Goal: Task Accomplishment & Management: Use online tool/utility

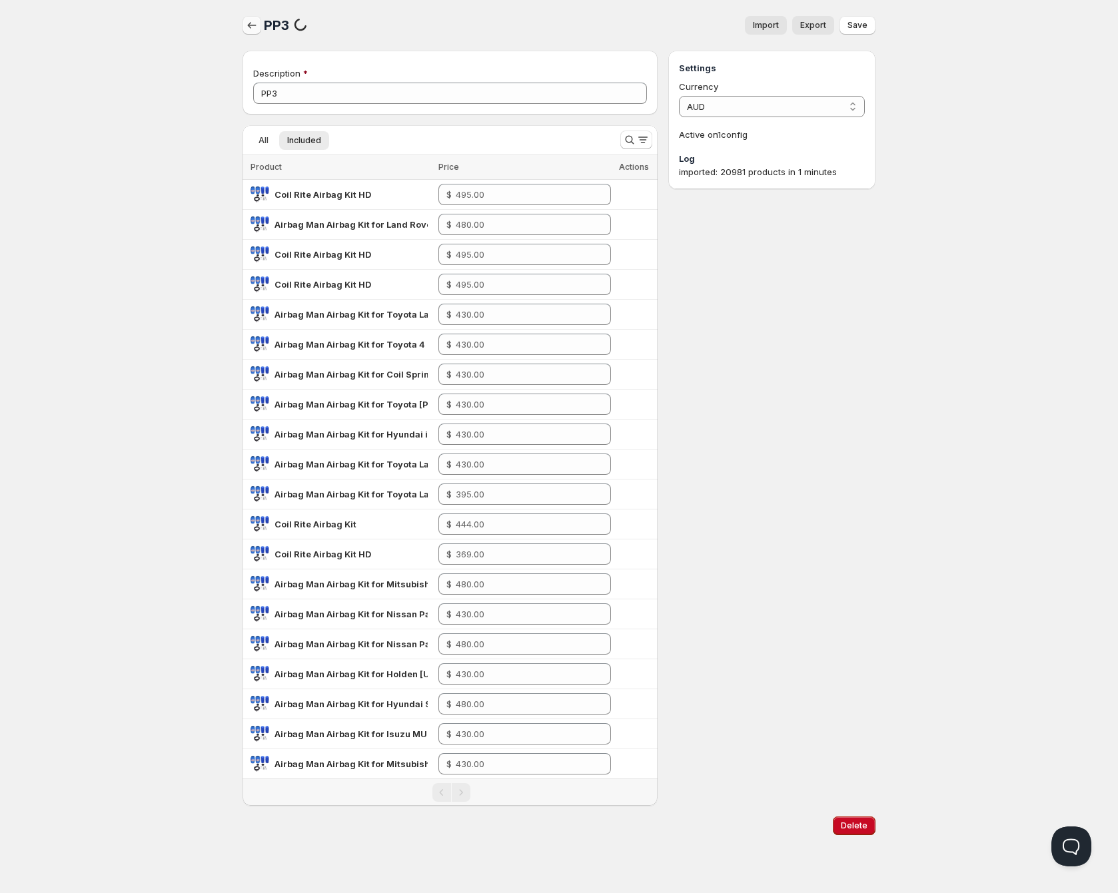
click at [247, 25] on icon "button" at bounding box center [251, 25] width 13 height 13
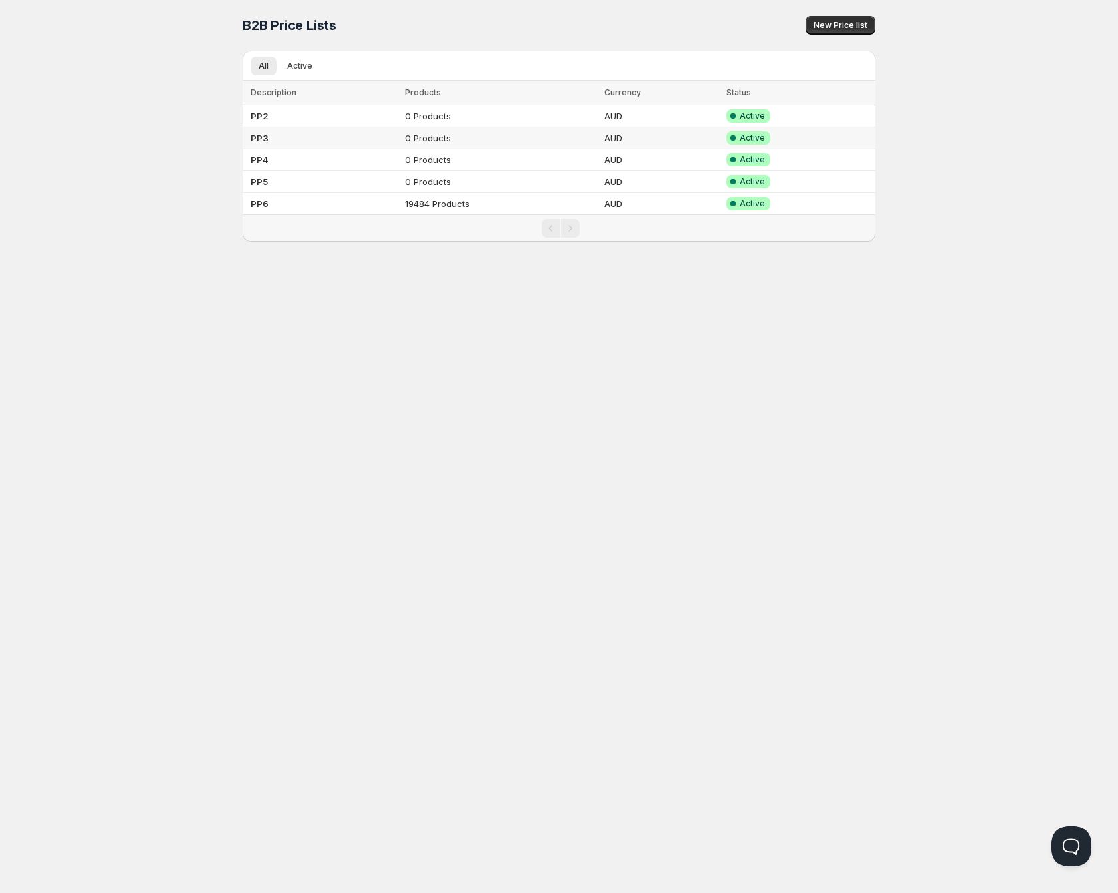
click at [524, 140] on td "0 Products" at bounding box center [500, 138] width 199 height 22
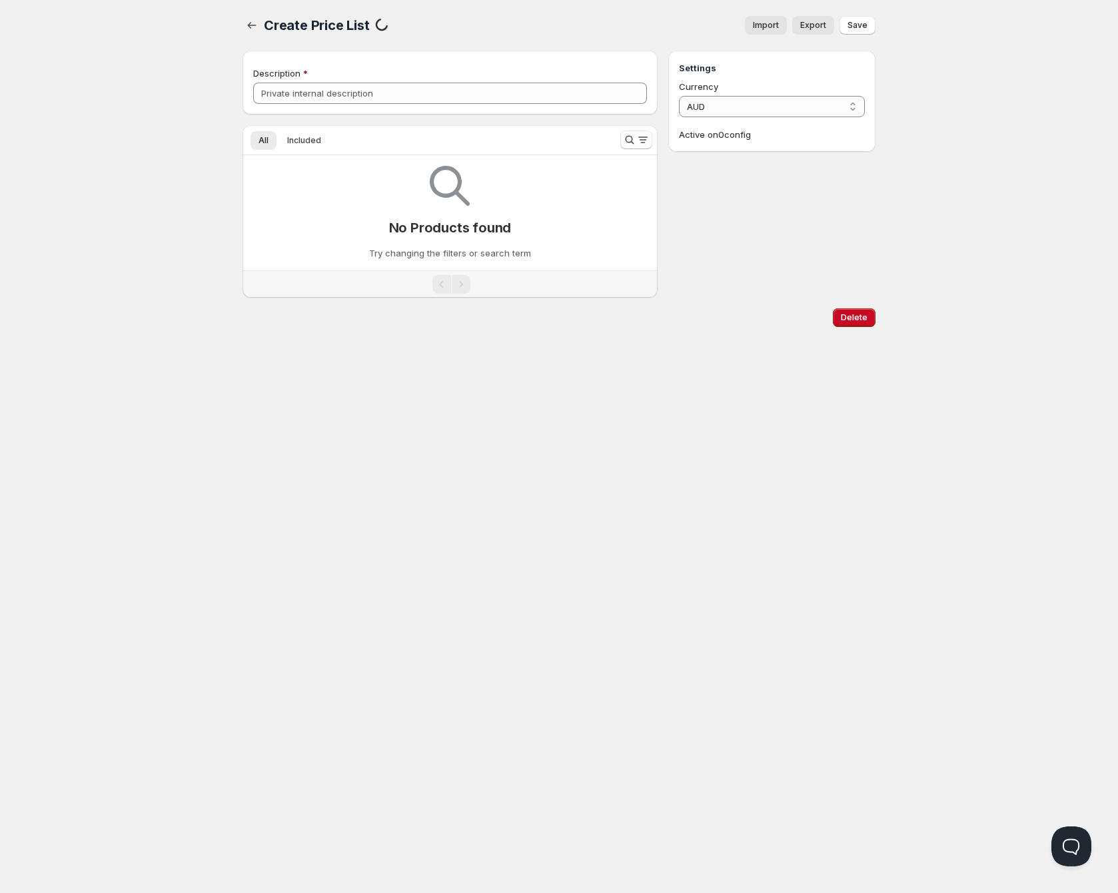
type input "PP3"
click at [688, 185] on div "imported: 20981 products in 1 minutes synced: 20981 products in 62 minutes" at bounding box center [772, 178] width 186 height 27
click at [288, 135] on span "Included" at bounding box center [304, 140] width 34 height 11
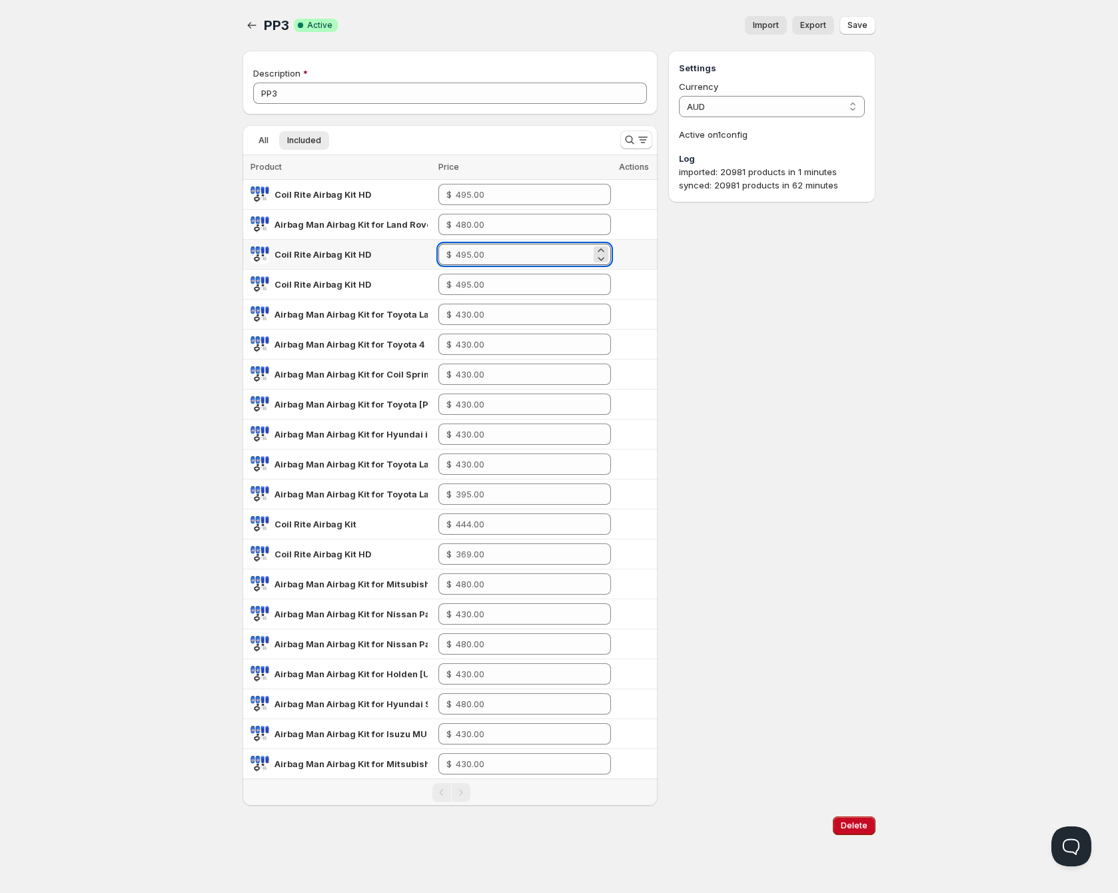
click at [507, 258] on input "number" at bounding box center [523, 254] width 135 height 21
click at [482, 223] on input "number" at bounding box center [523, 224] width 135 height 21
click at [232, 31] on div "PP3. This page is ready PP3 Success Complete Active Import Export More actions …" at bounding box center [559, 423] width 665 height 846
click at [251, 26] on icon "button" at bounding box center [251, 25] width 13 height 13
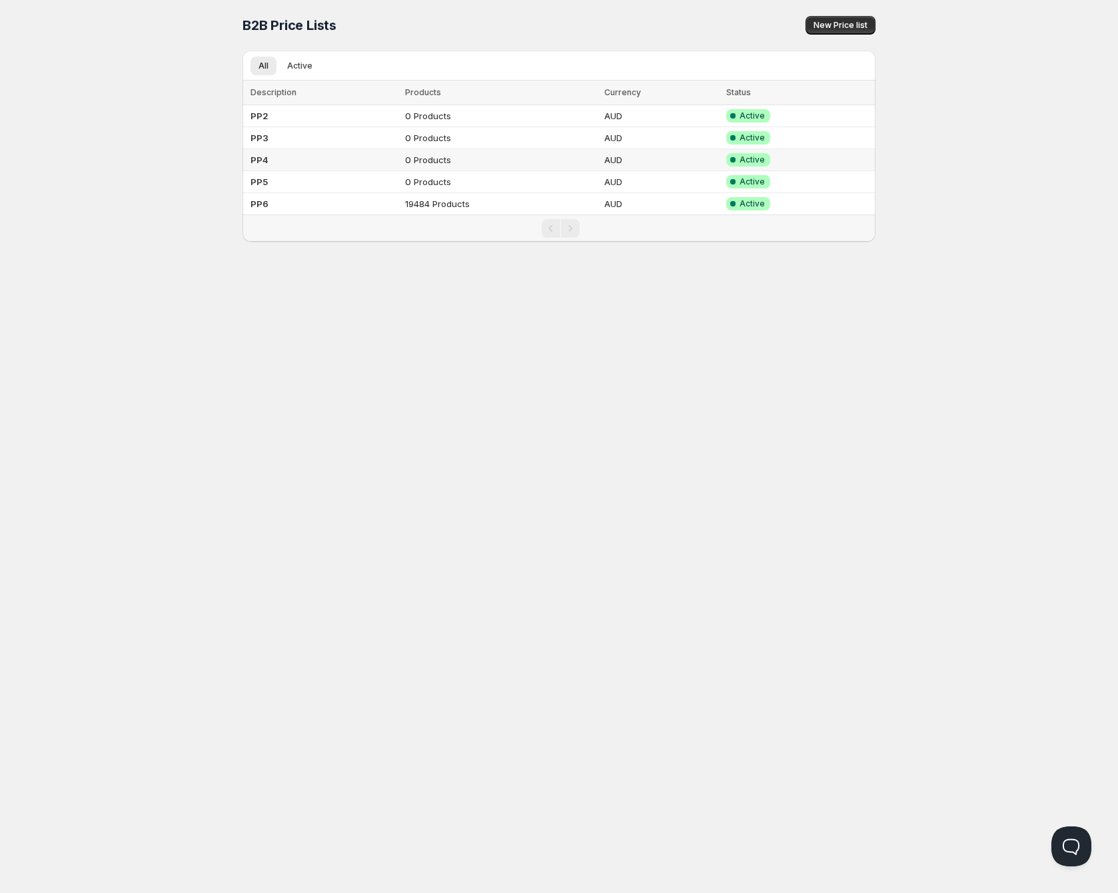
click at [312, 156] on td "PP4" at bounding box center [322, 160] width 159 height 22
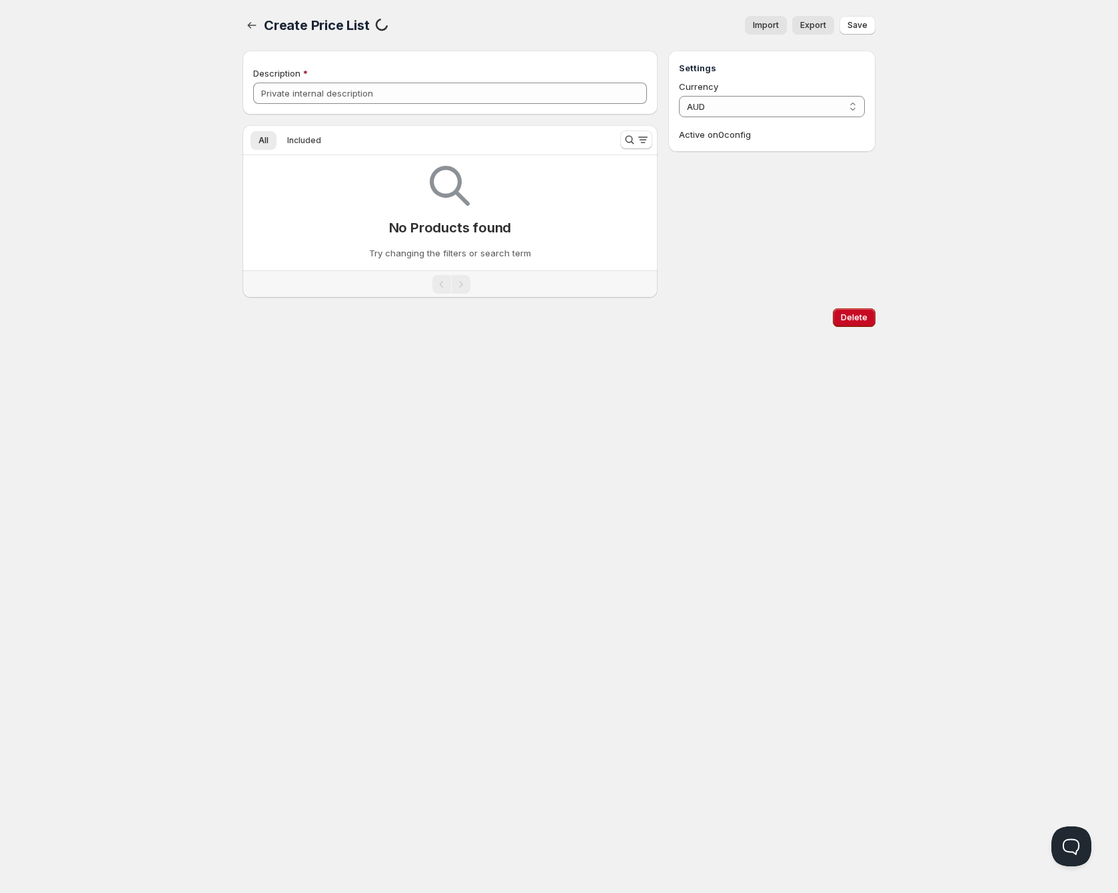
type input "PP4"
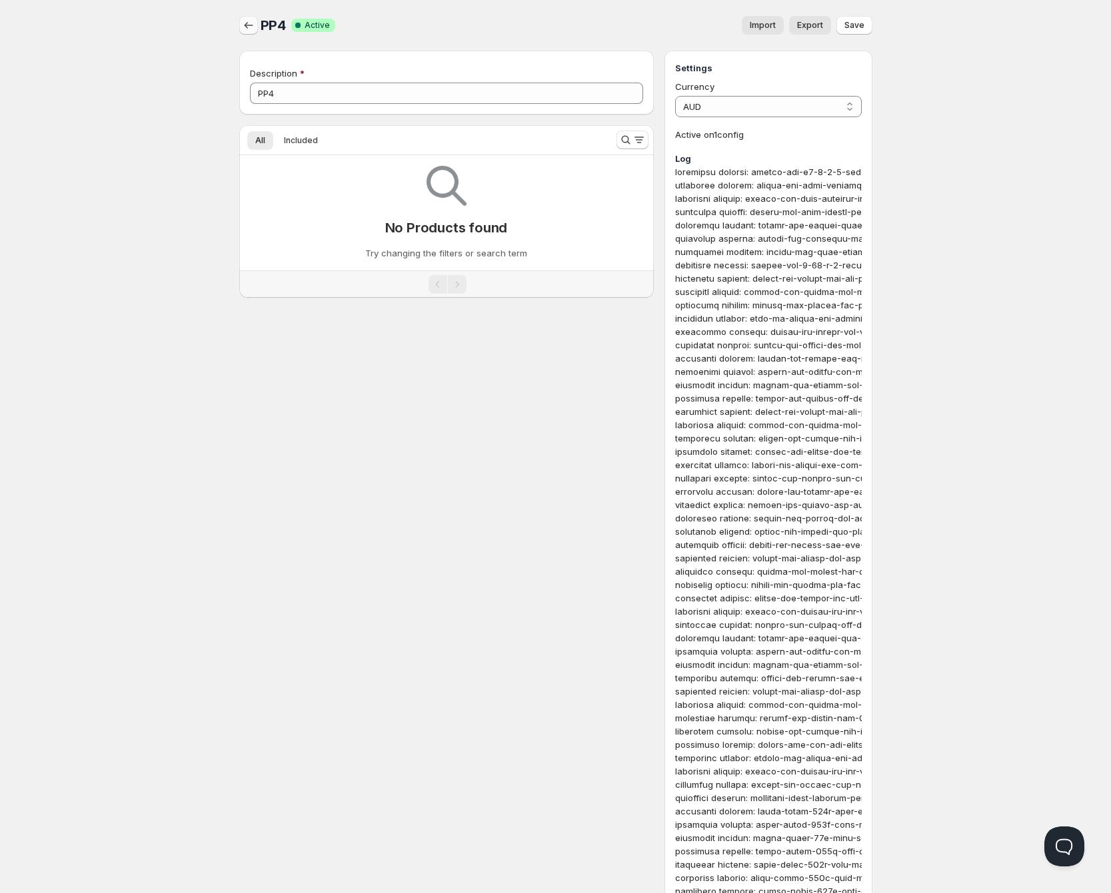
click at [239, 30] on button "button" at bounding box center [248, 25] width 19 height 19
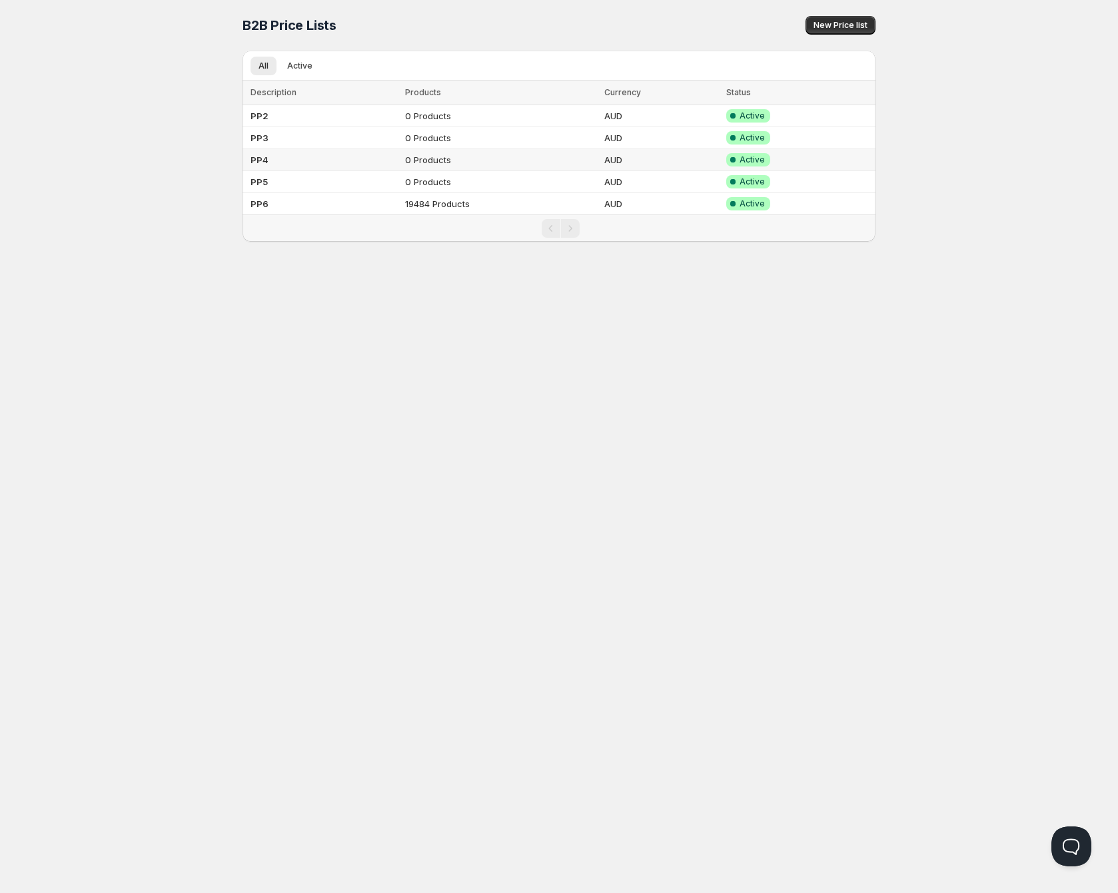
click at [267, 138] on td "PP3" at bounding box center [322, 138] width 159 height 22
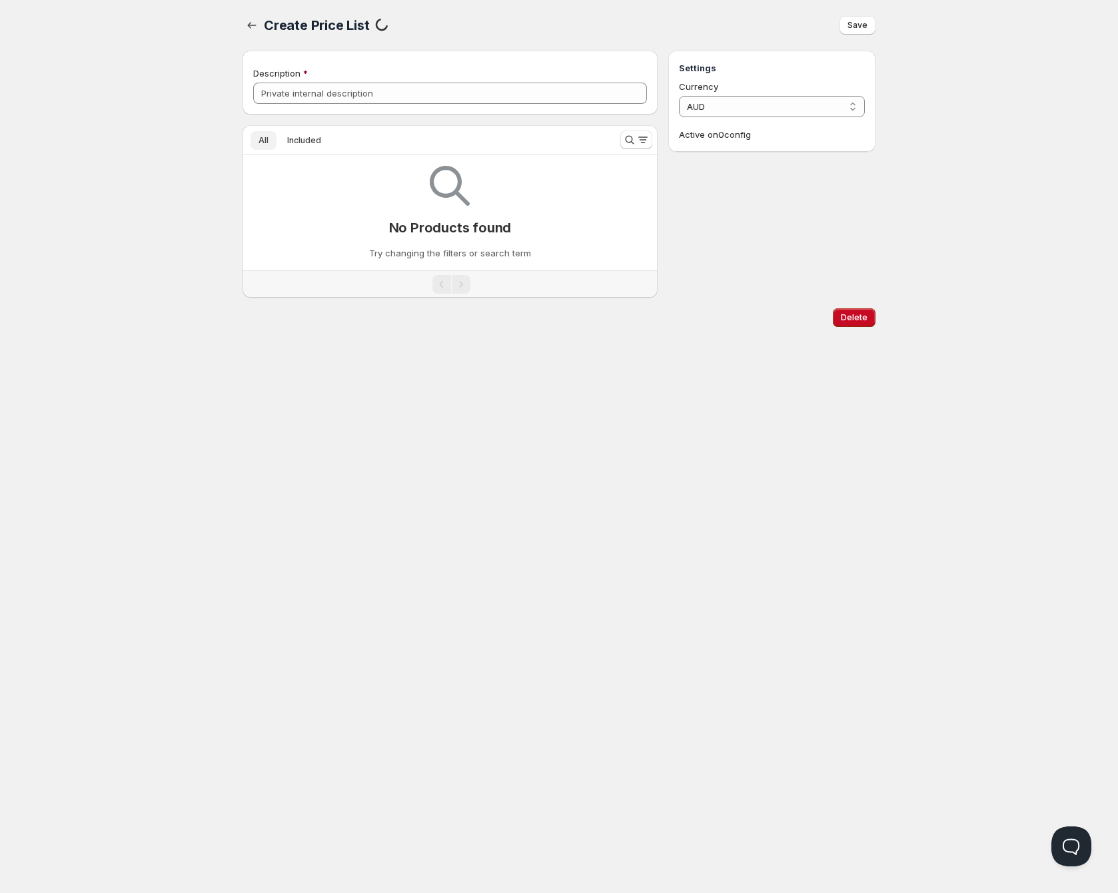
type input "PP3"
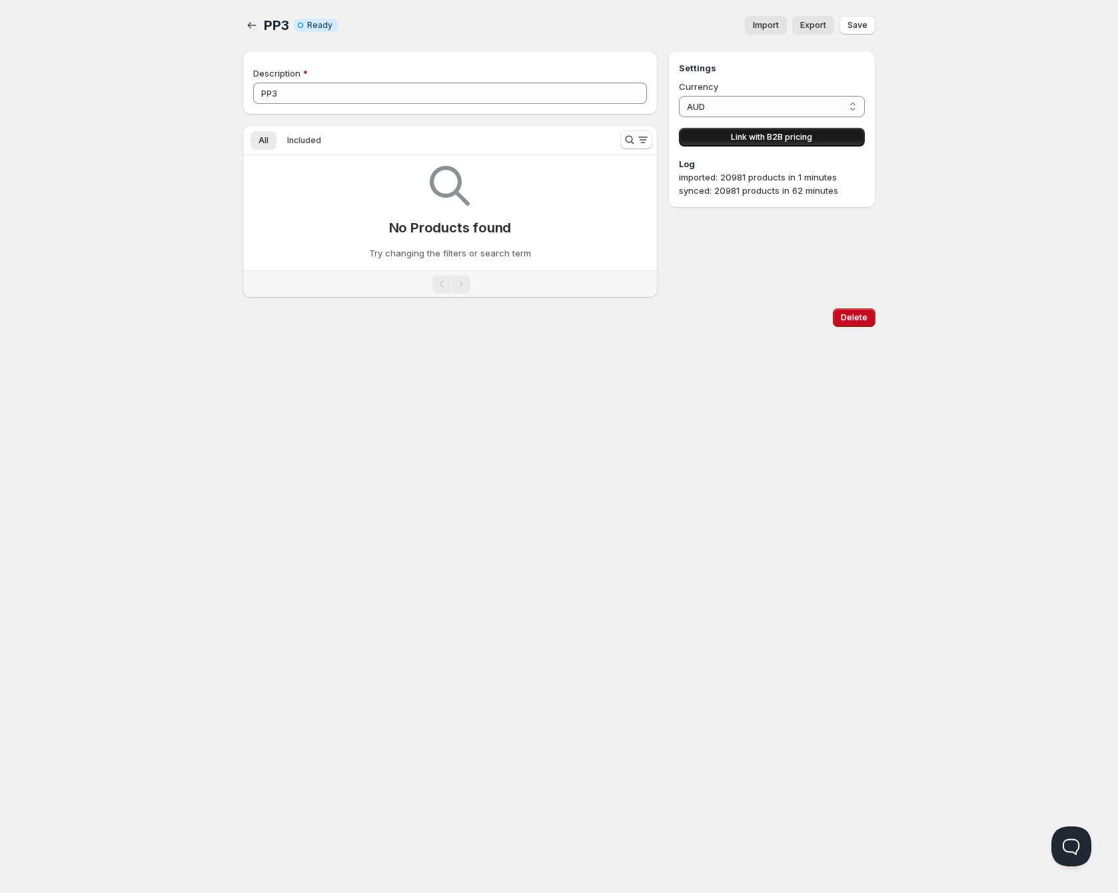
click at [746, 136] on span "Link with B2B pricing" at bounding box center [771, 137] width 81 height 11
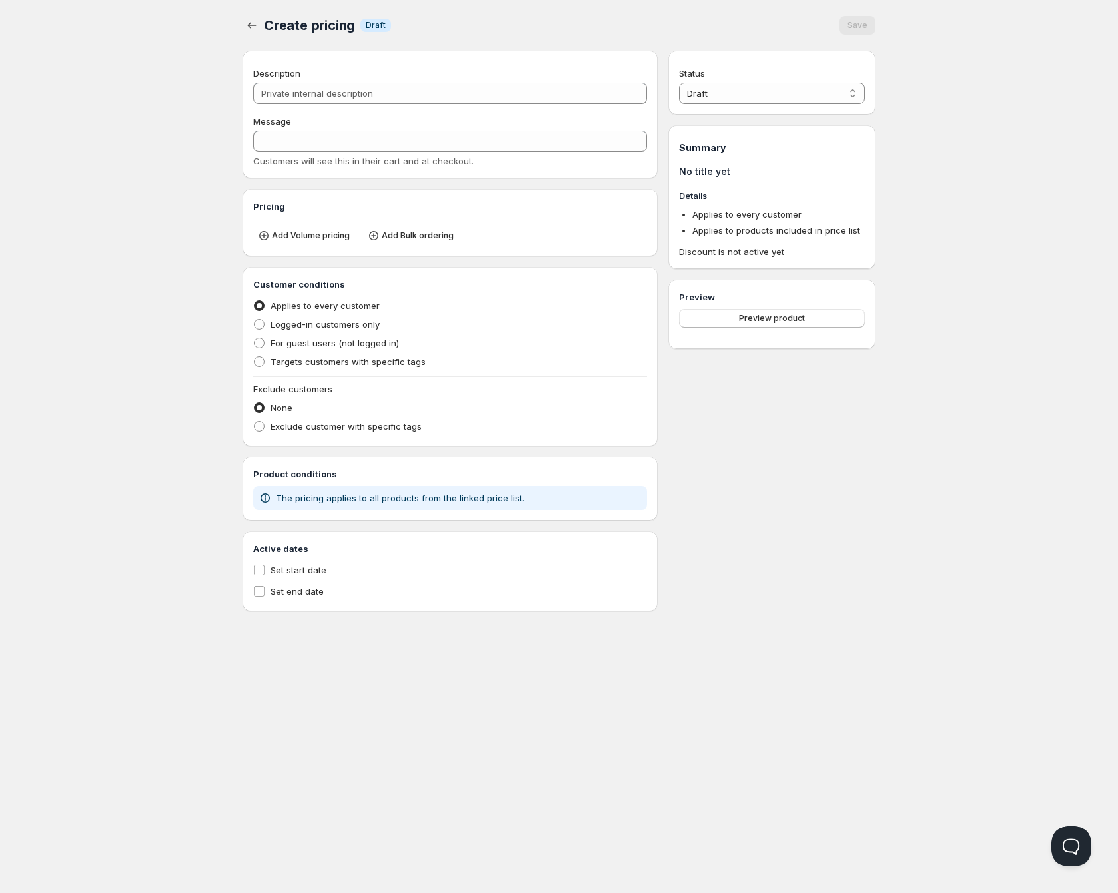
type input "PL PP3"
type input "PL_PP3"
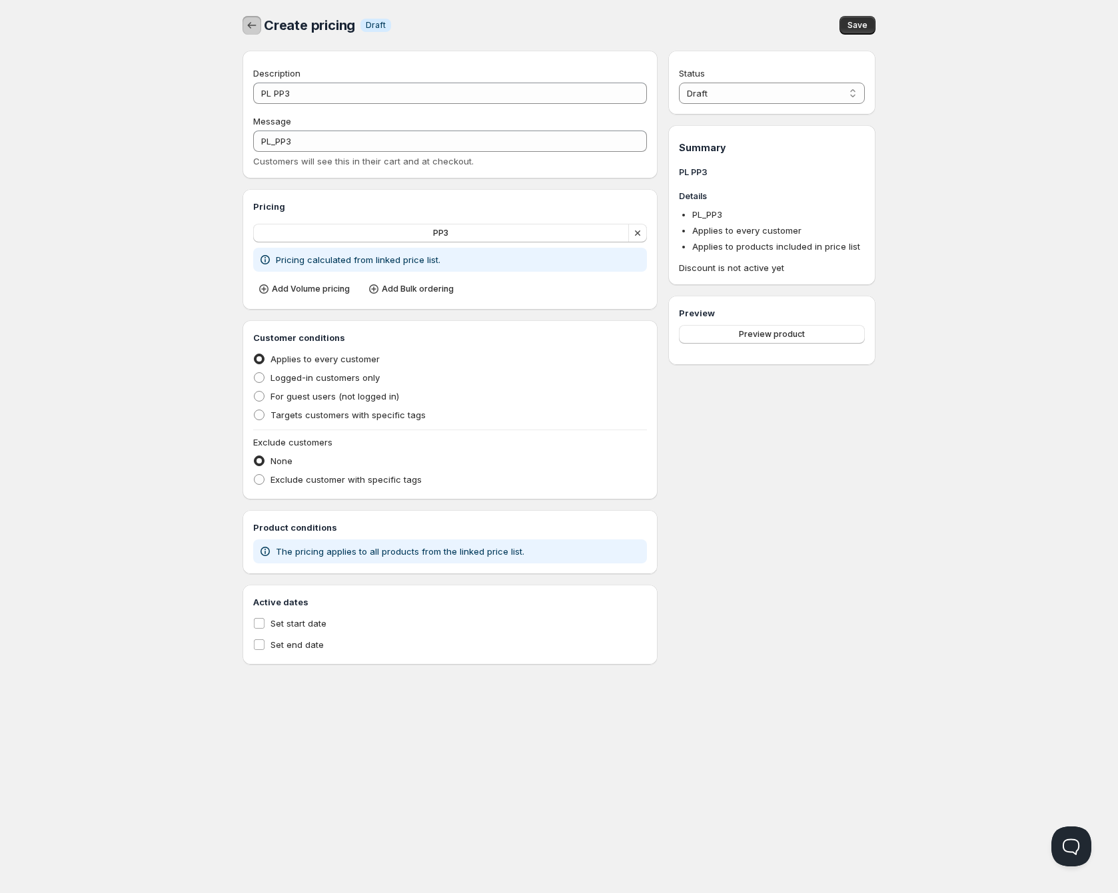
click at [247, 23] on icon "button" at bounding box center [251, 25] width 13 height 13
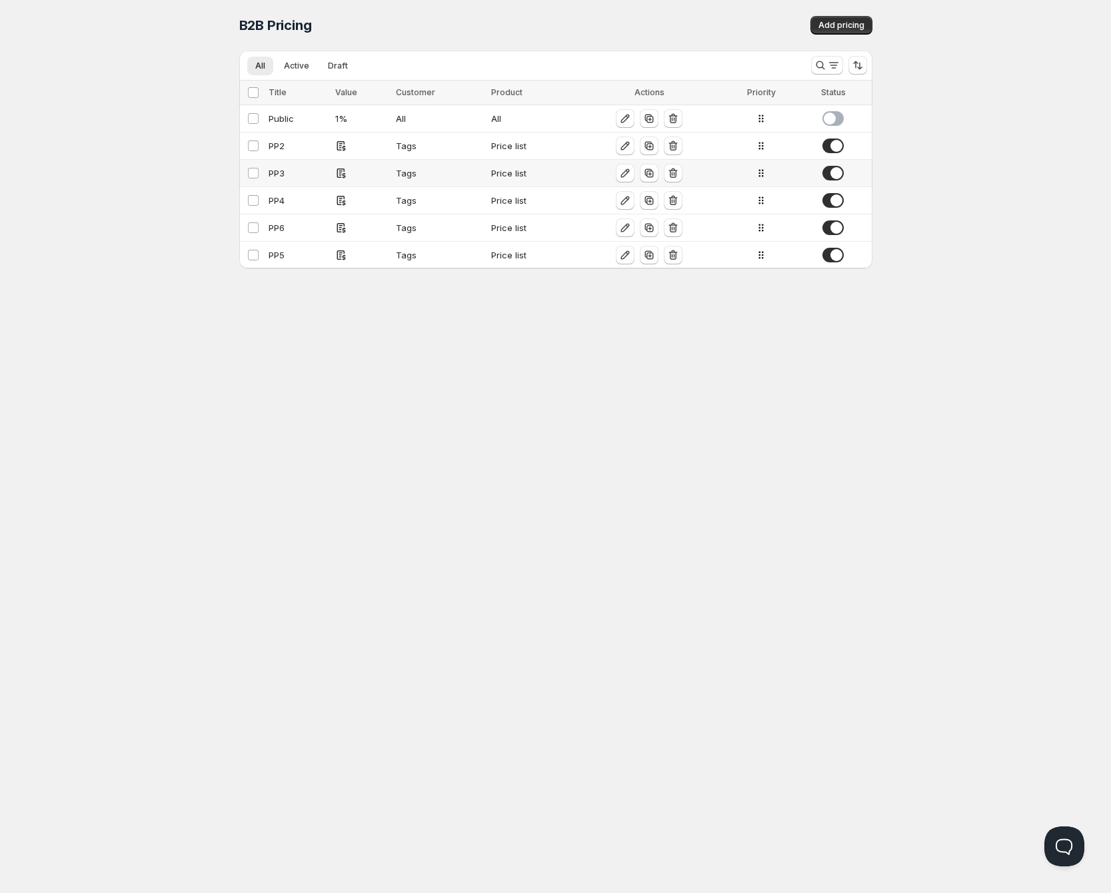
click at [298, 173] on div "PP3" at bounding box center [298, 173] width 59 height 13
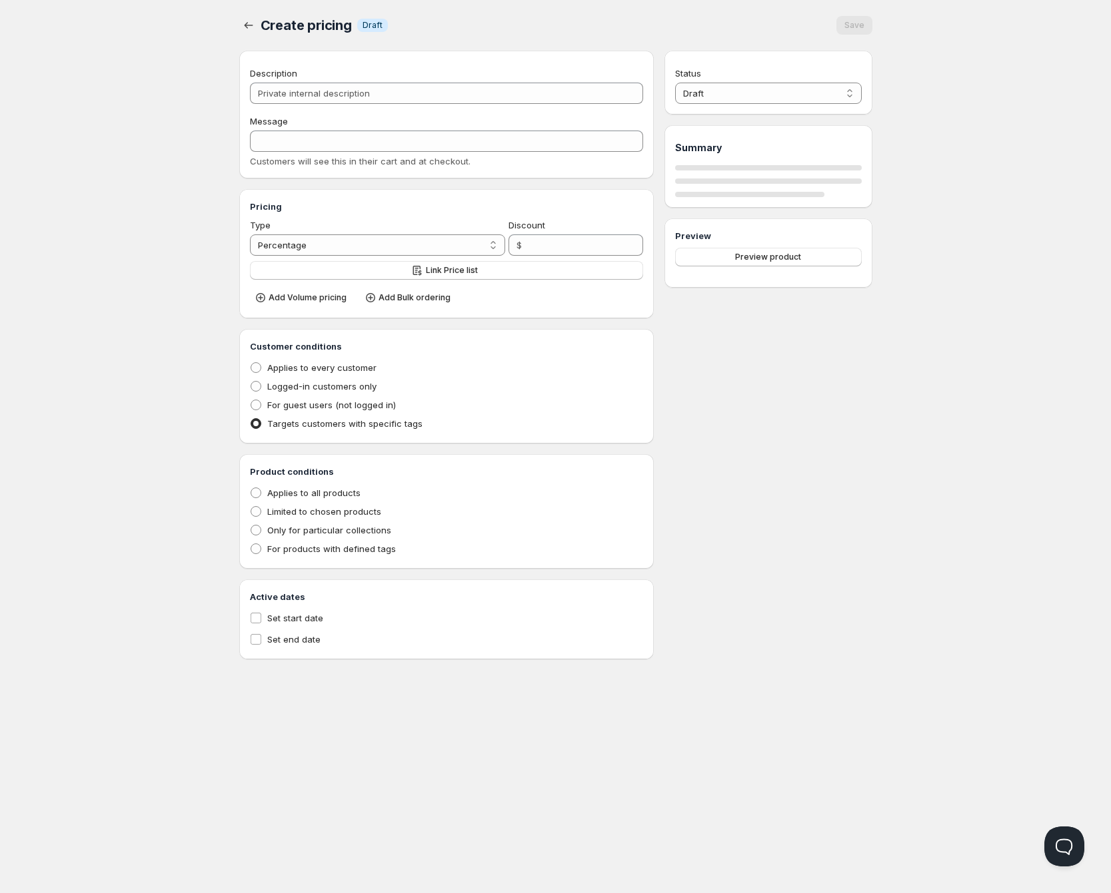
type input "PP3"
radio input "true"
select select "1"
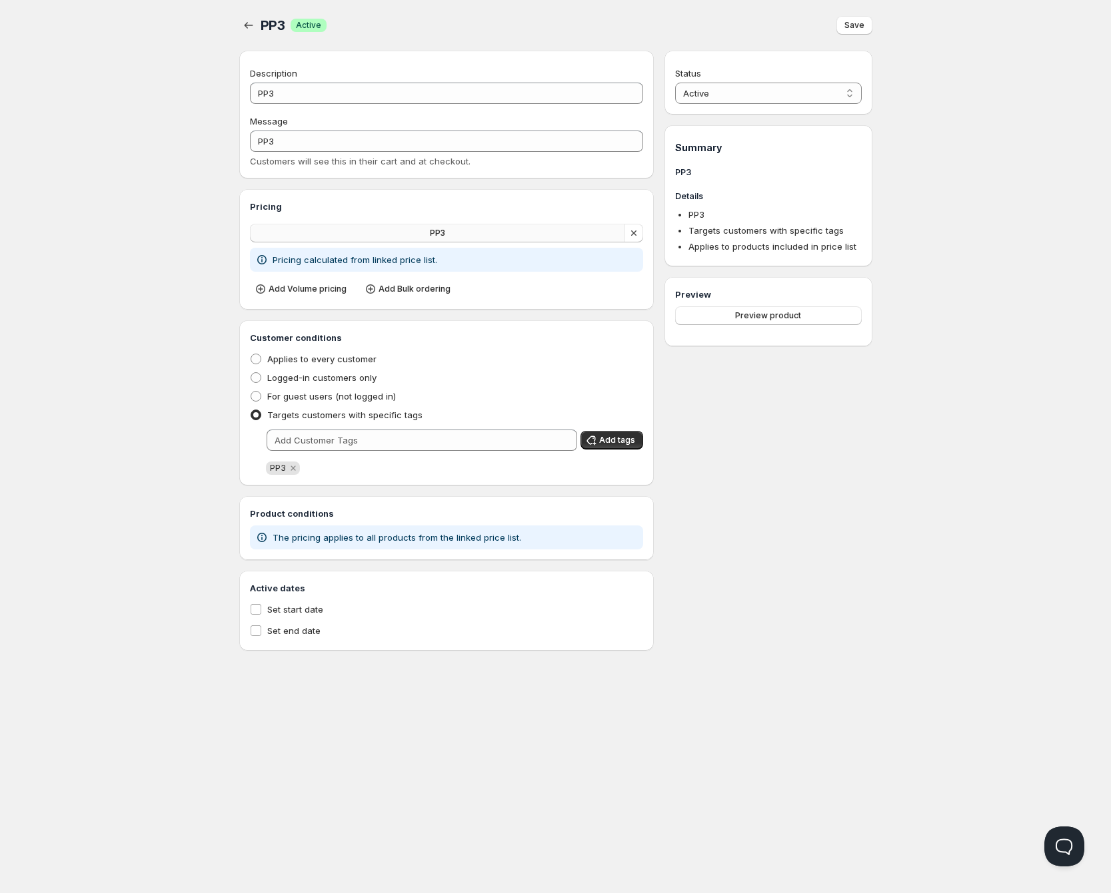
click at [302, 237] on button "PP3" at bounding box center [438, 233] width 376 height 19
click at [863, 27] on span "Save" at bounding box center [854, 25] width 20 height 11
click at [237, 25] on div "PP3. This page is ready PP3 Success Active Save Description PP3 Message PP3 Cus…" at bounding box center [555, 325] width 665 height 651
click at [244, 27] on icon "button" at bounding box center [248, 25] width 13 height 13
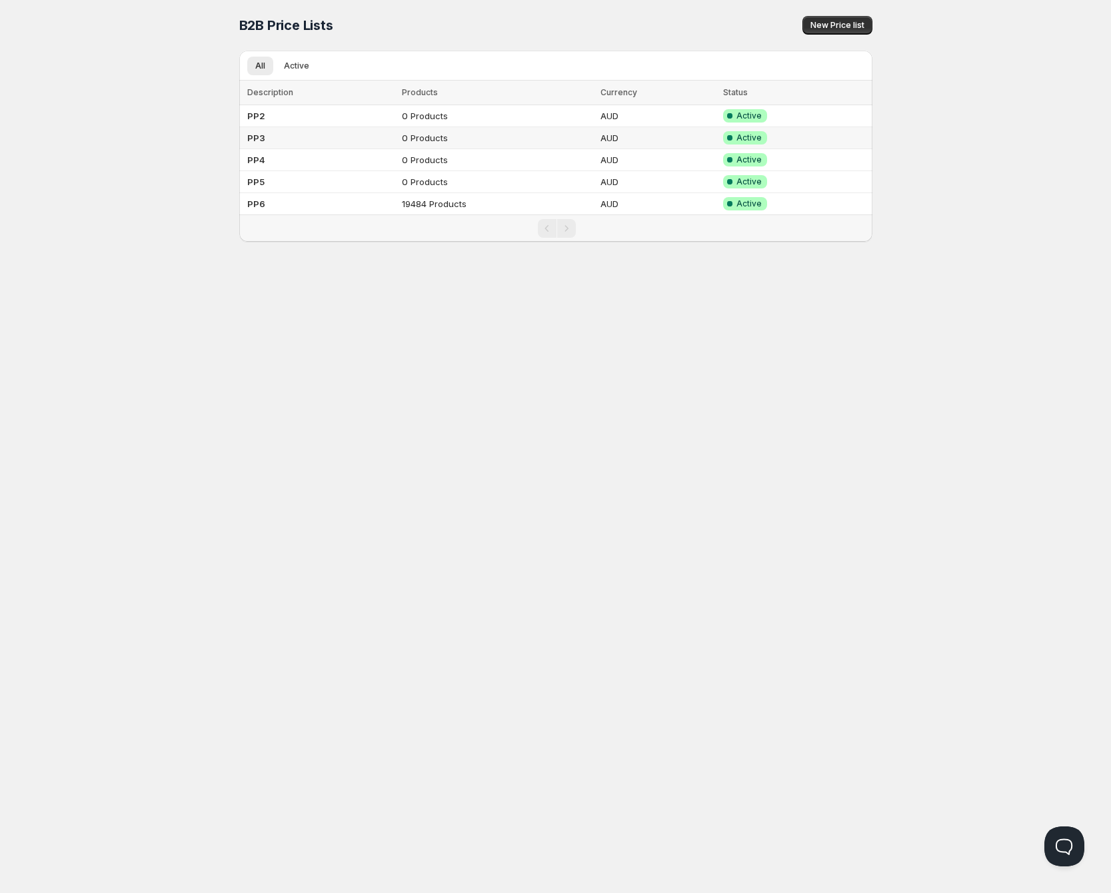
click at [278, 138] on td "PP3" at bounding box center [318, 138] width 159 height 22
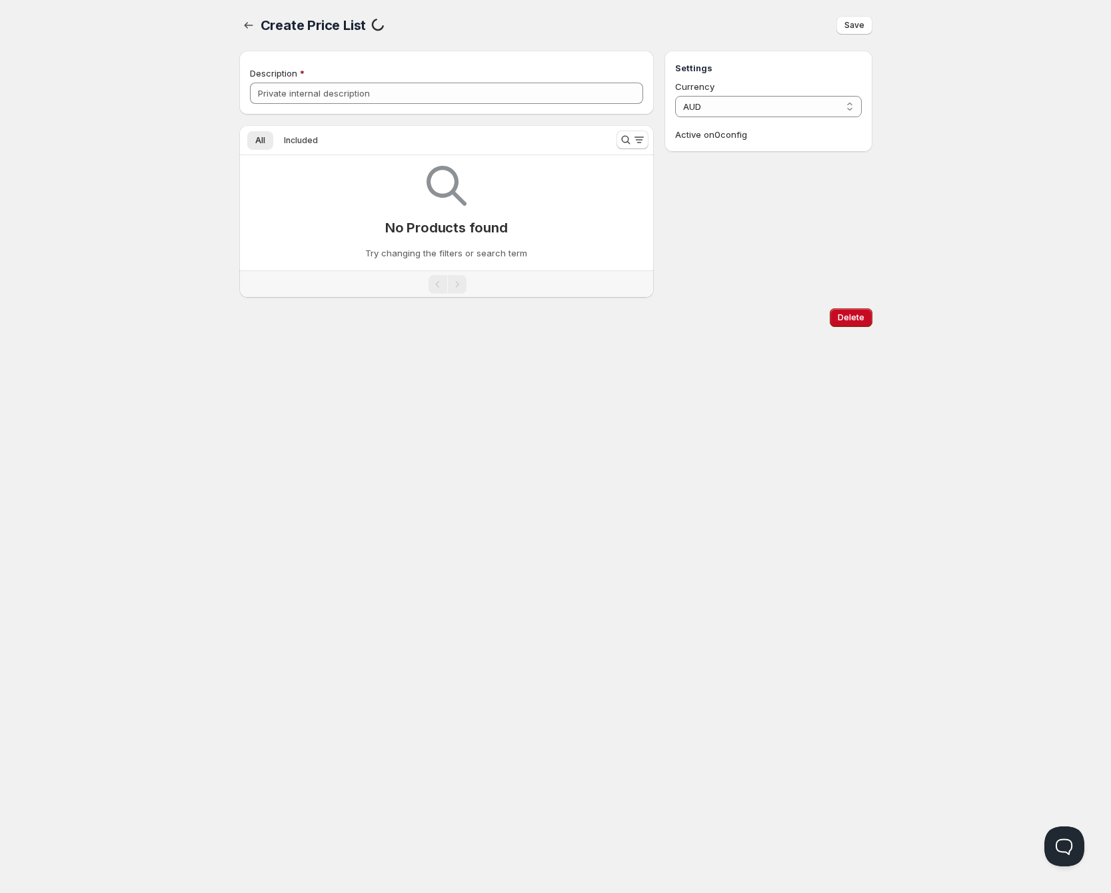
type input "PP3"
click at [244, 19] on icon "button" at bounding box center [248, 25] width 13 height 13
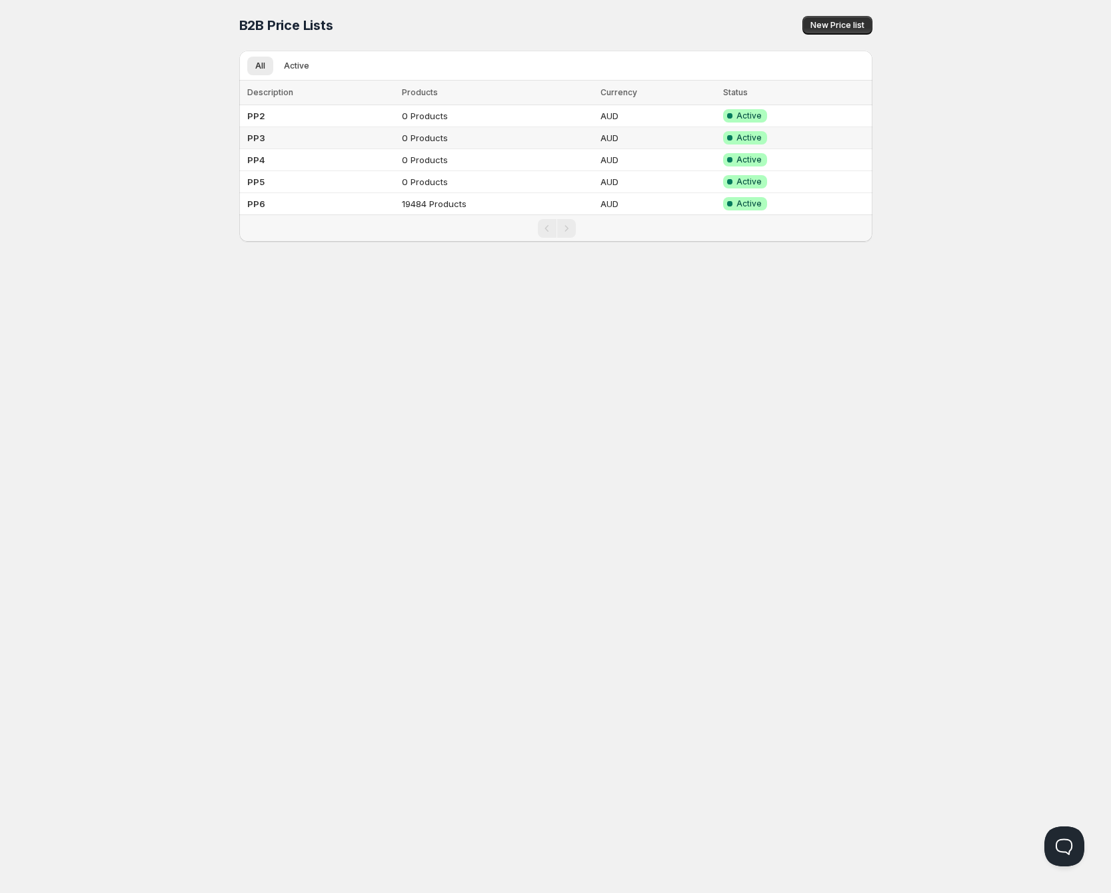
click at [301, 137] on td "PP3" at bounding box center [318, 138] width 159 height 22
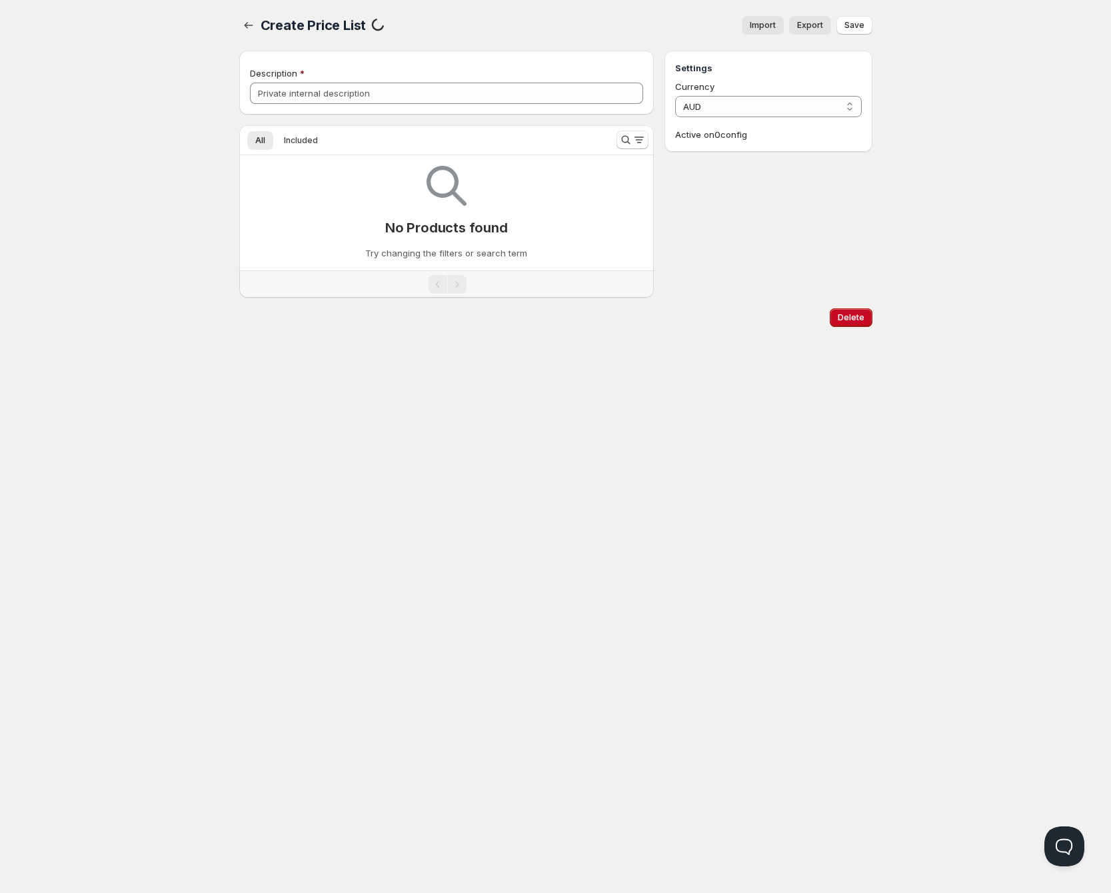
type input "PP3"
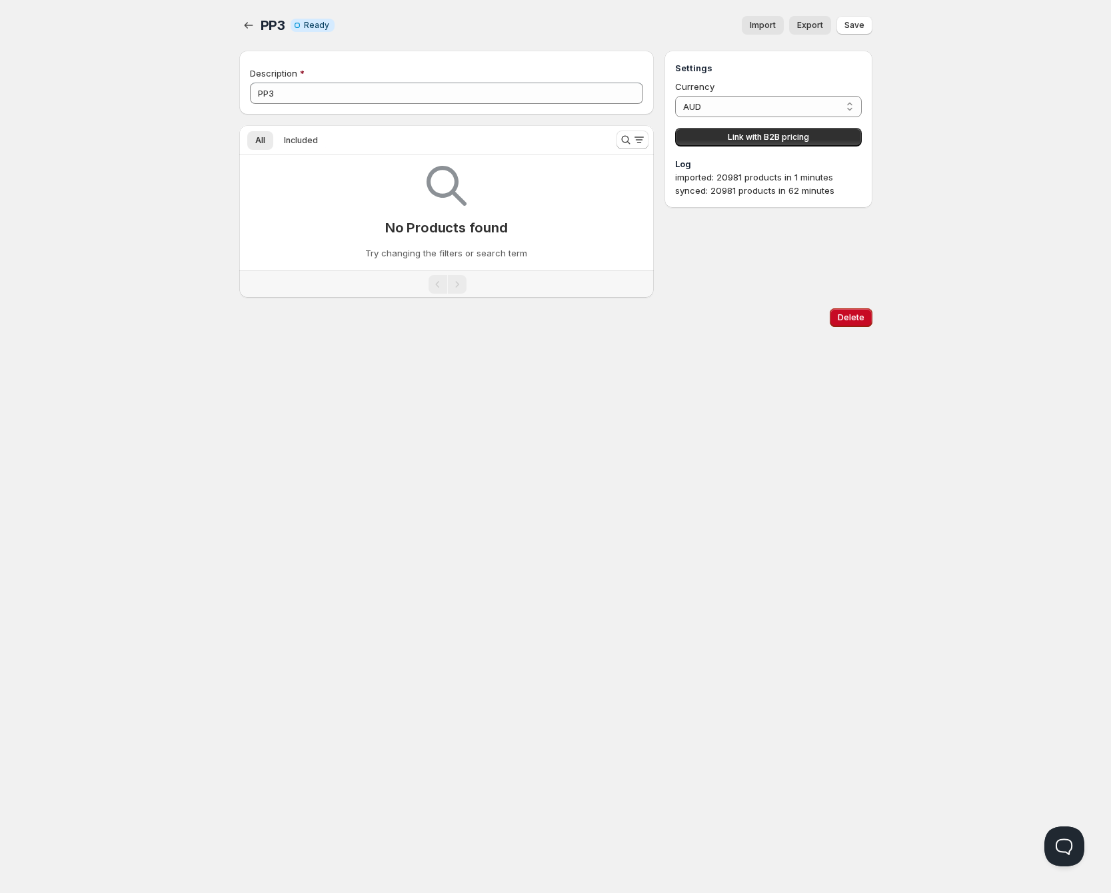
click at [771, 22] on span "Import" at bounding box center [763, 25] width 26 height 11
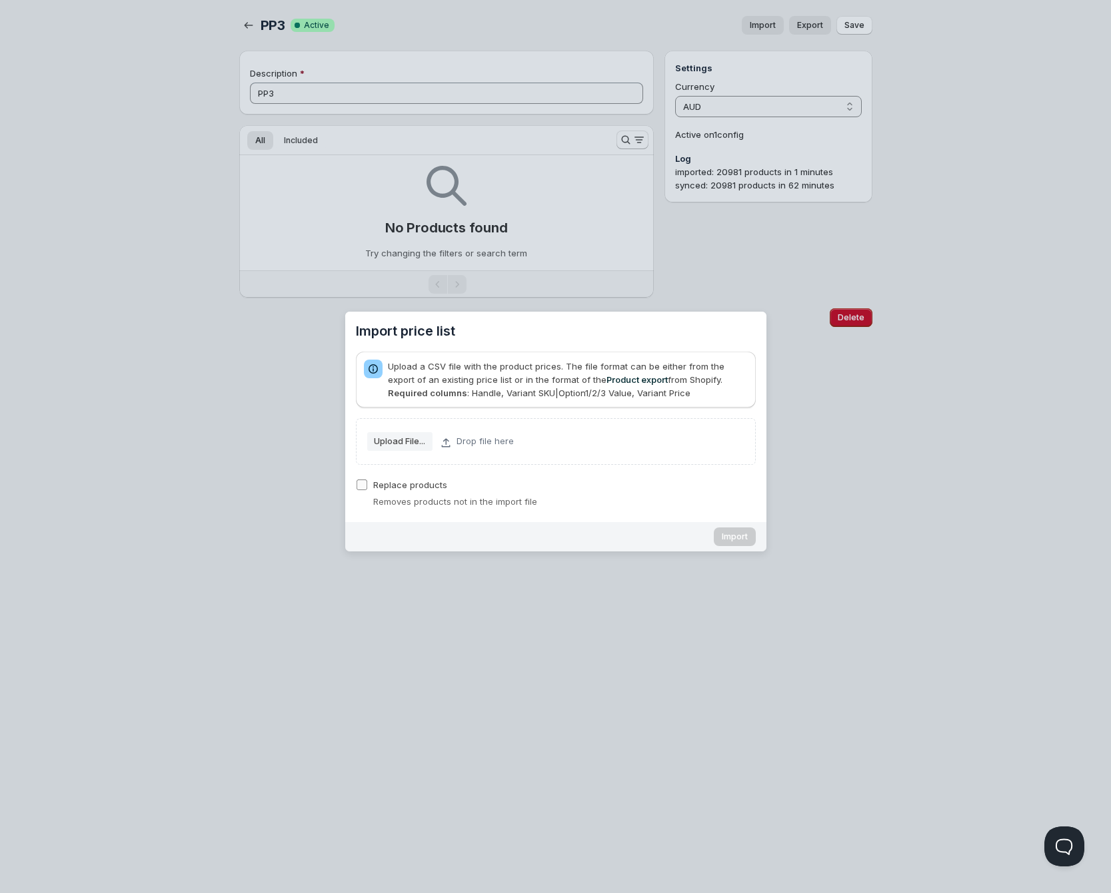
click at [398, 486] on span "Replace products" at bounding box center [410, 485] width 74 height 11
click at [367, 486] on input "Replace products" at bounding box center [361, 485] width 11 height 11
checkbox input "true"
click at [0, 0] on slot "Upload File..." at bounding box center [0, 0] width 0 height 0
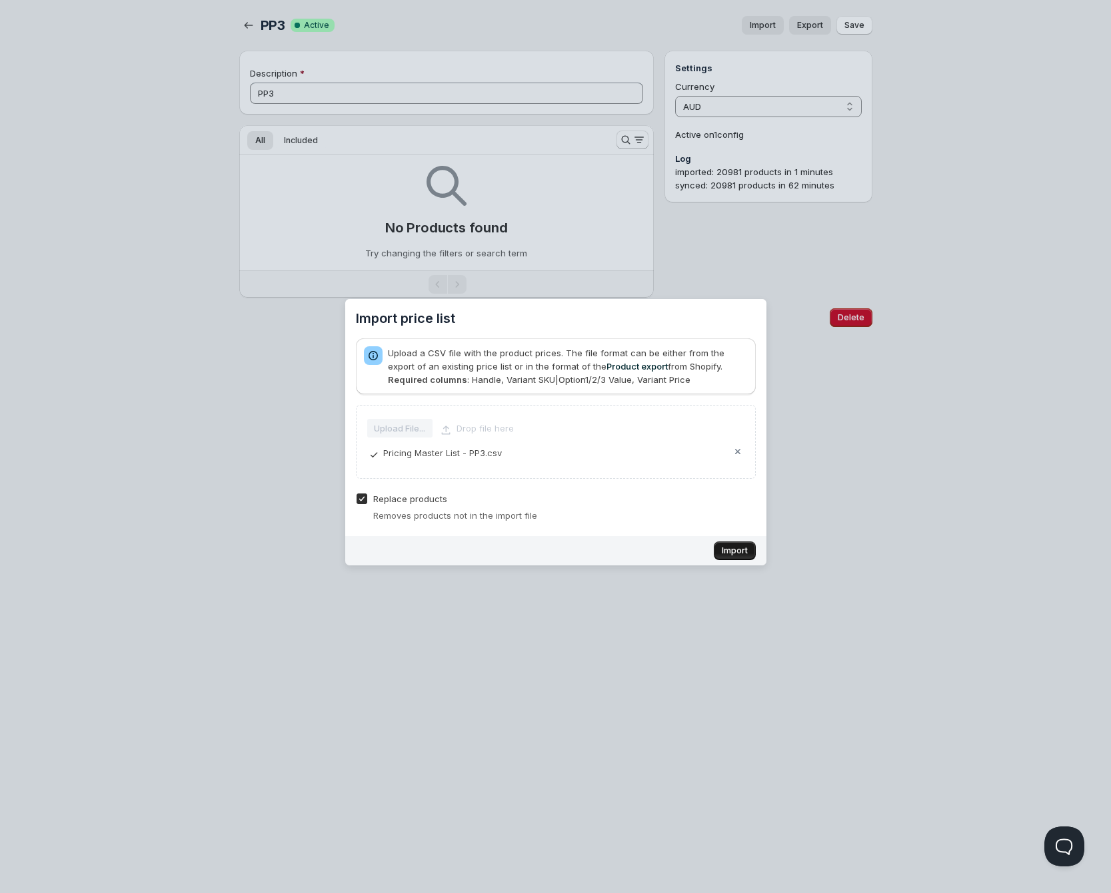
click at [726, 554] on span "Import" at bounding box center [735, 551] width 26 height 11
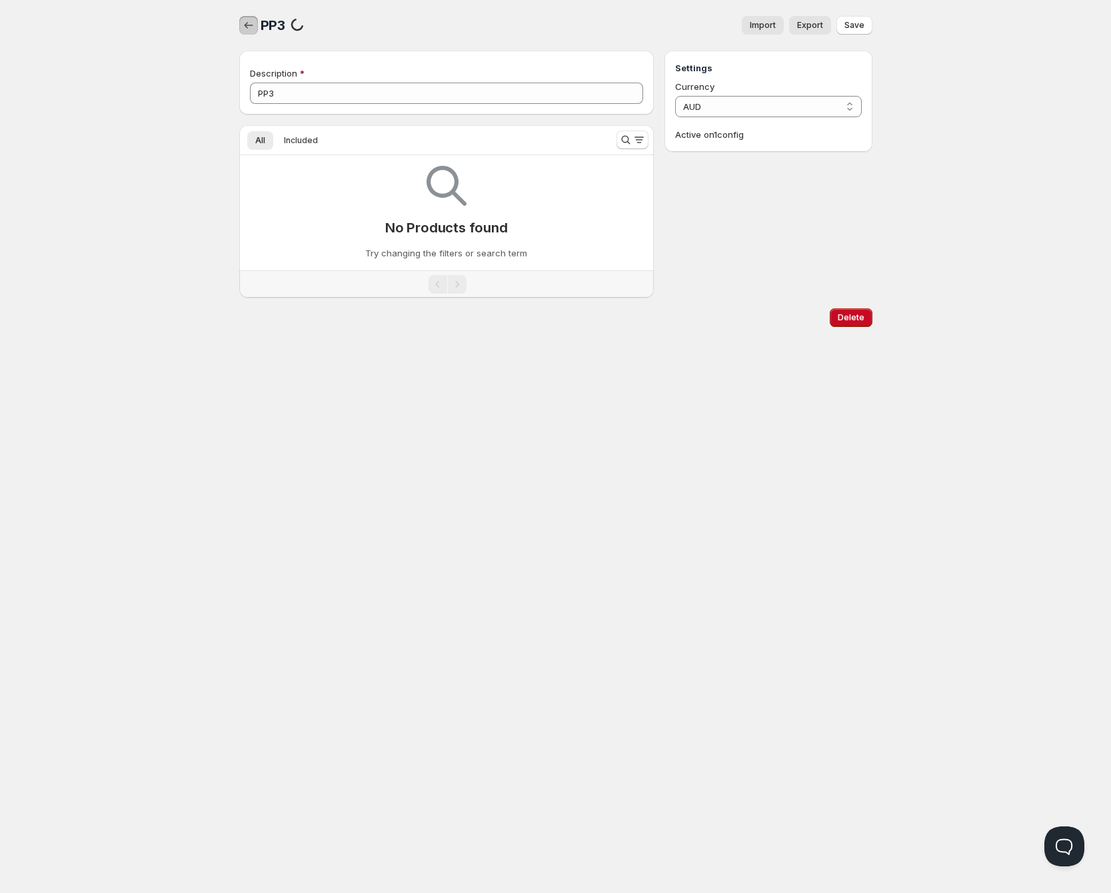
click at [244, 27] on icon "button" at bounding box center [248, 25] width 13 height 13
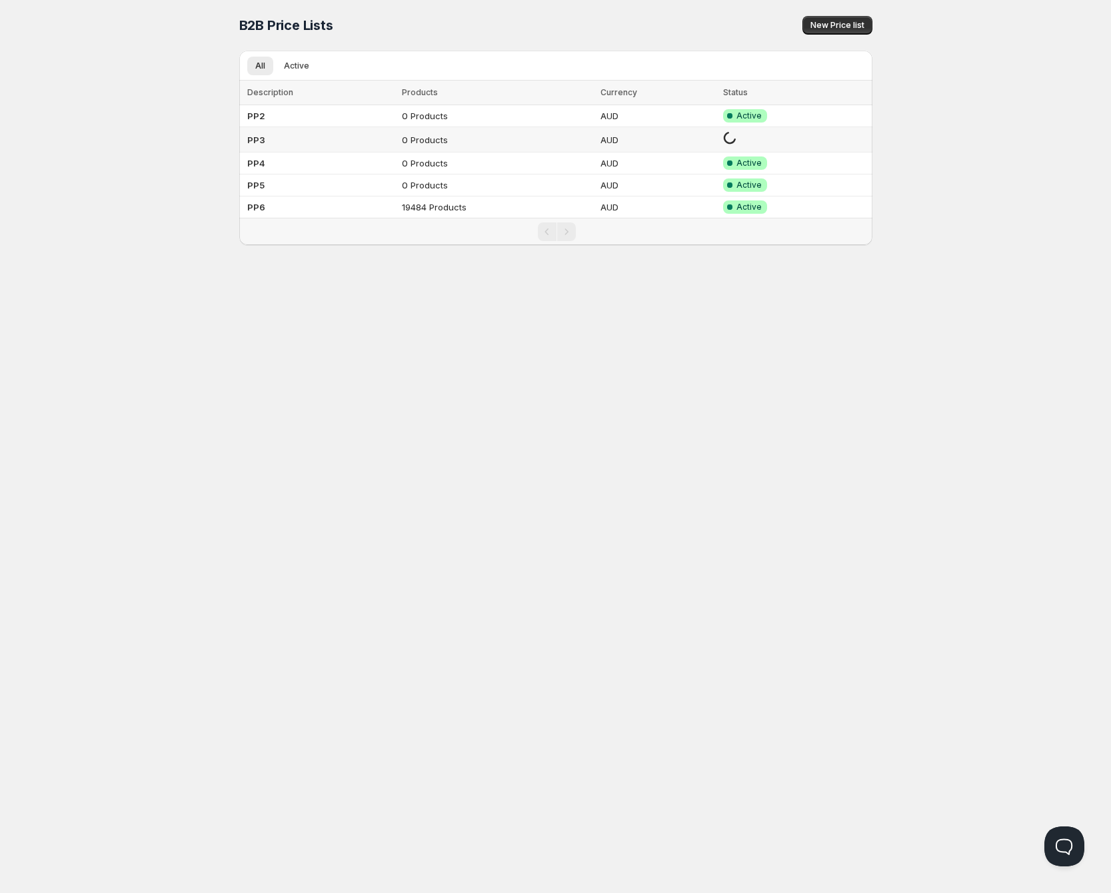
click at [337, 143] on td "PP3" at bounding box center [318, 139] width 159 height 25
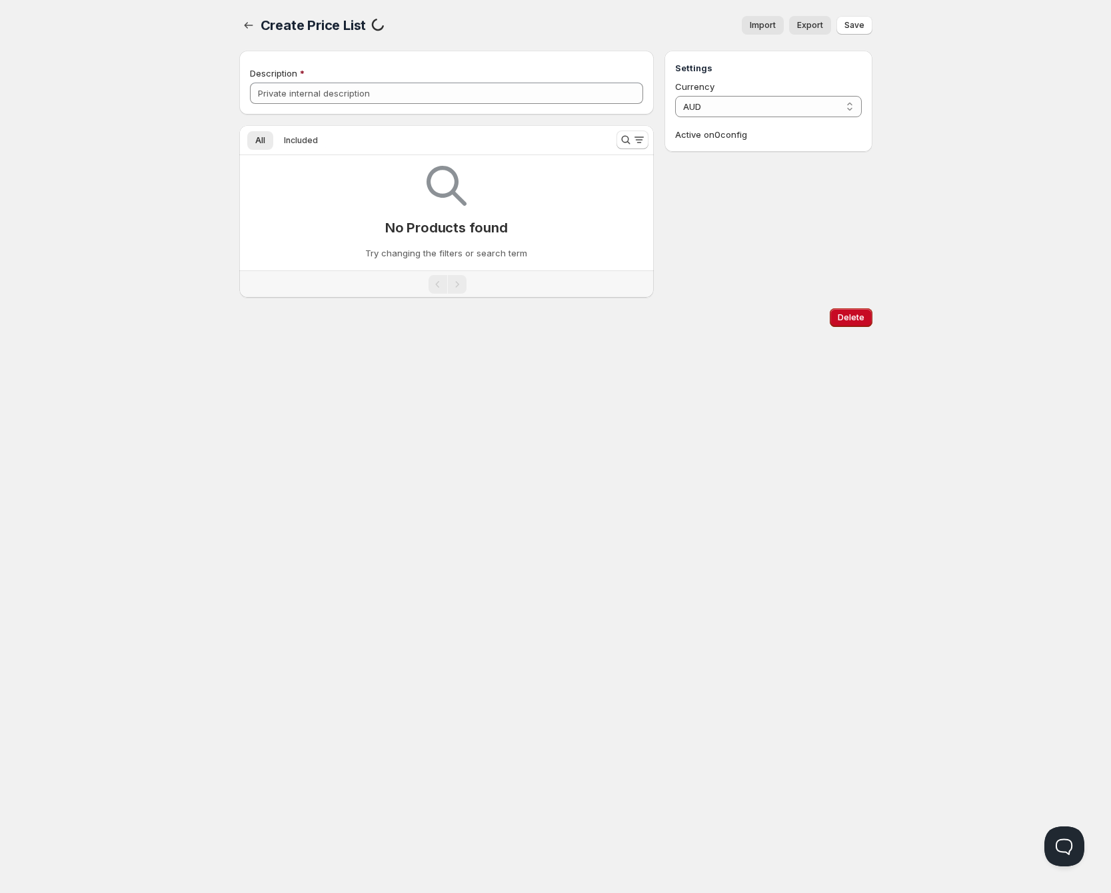
type input "PP3"
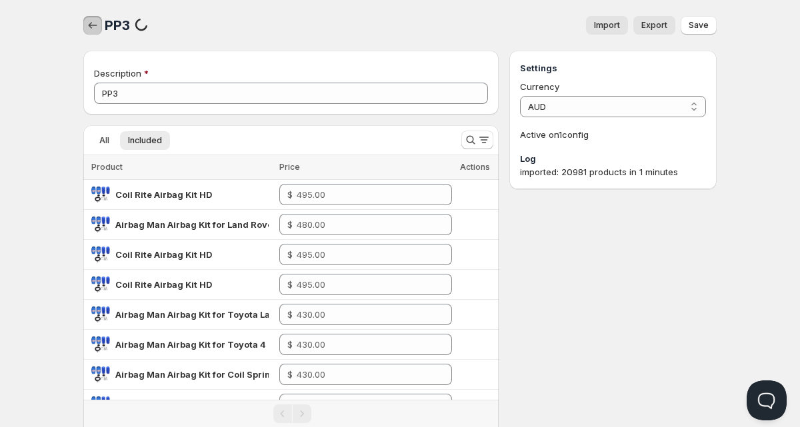
click at [91, 19] on icon "button" at bounding box center [92, 25] width 13 height 13
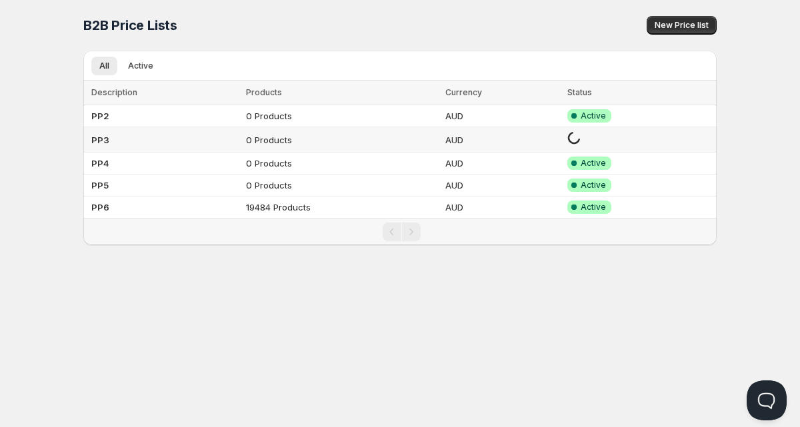
click at [162, 139] on td "PP3" at bounding box center [162, 139] width 159 height 25
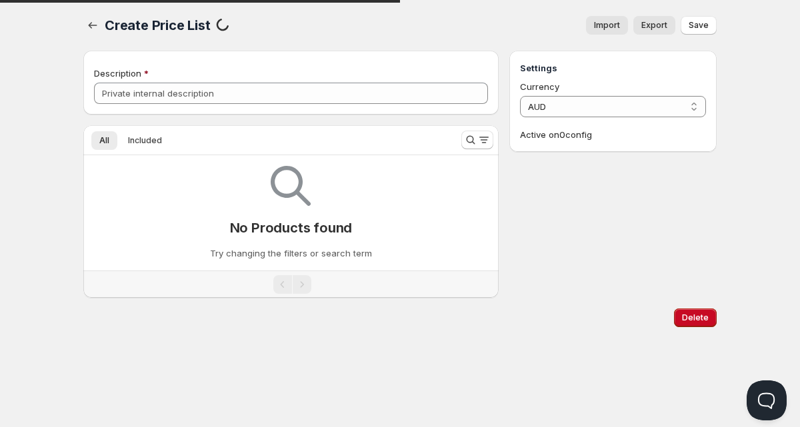
type input "PP3"
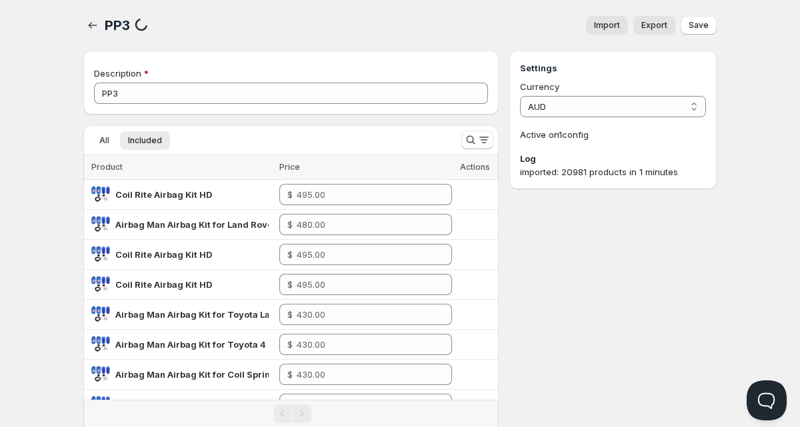
click at [103, 27] on div at bounding box center [93, 25] width 21 height 19
click at [83, 27] on div "PP3. This page is ready PP3 processing PriceList Import Export More actions Imp…" at bounding box center [399, 423] width 665 height 846
click at [89, 25] on icon "button" at bounding box center [93, 25] width 9 height 7
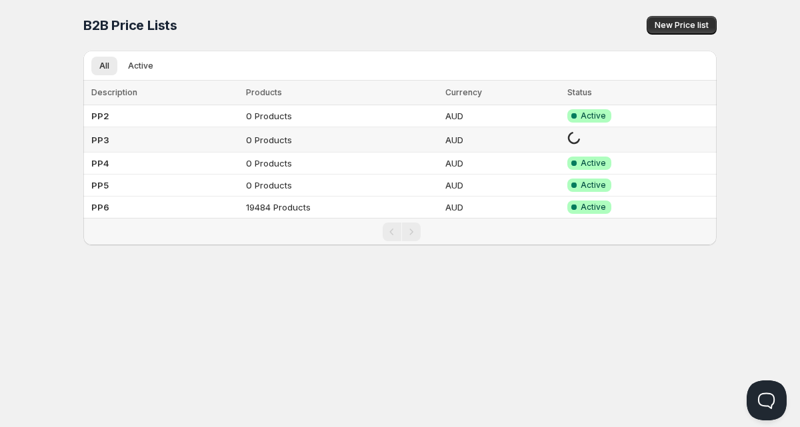
click at [134, 143] on td "PP3" at bounding box center [162, 139] width 159 height 25
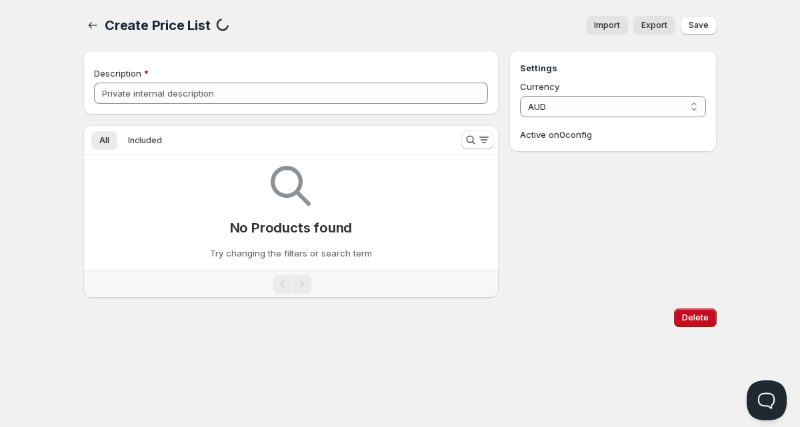
type input "PP3"
